Goal: Task Accomplishment & Management: Use online tool/utility

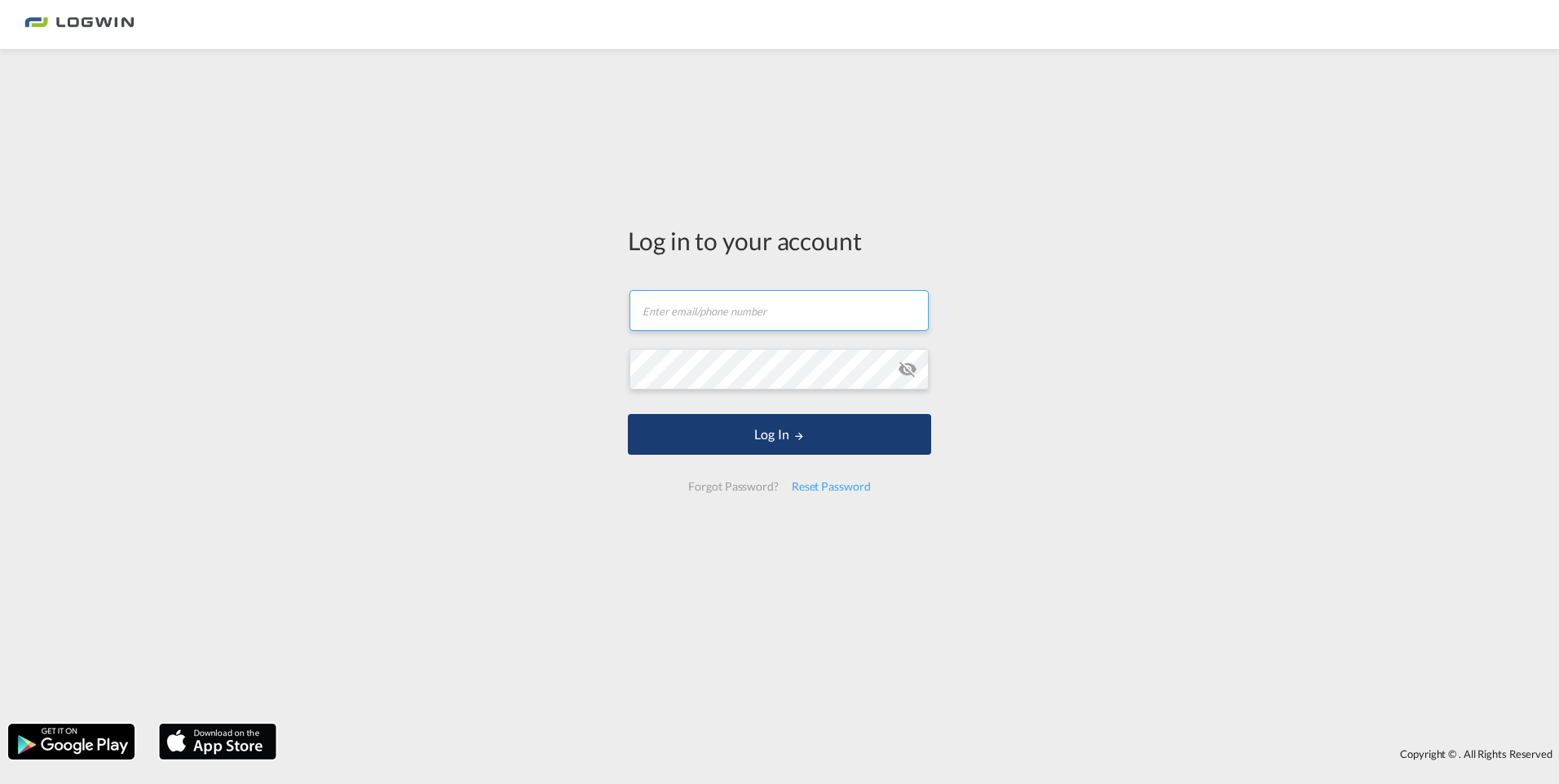
type input "[PERSON_NAME][EMAIL_ADDRESS][PERSON_NAME][DOMAIN_NAME]"
click at [755, 426] on button "Log In" at bounding box center [779, 435] width 303 height 41
